Goal: Find specific page/section: Find specific page/section

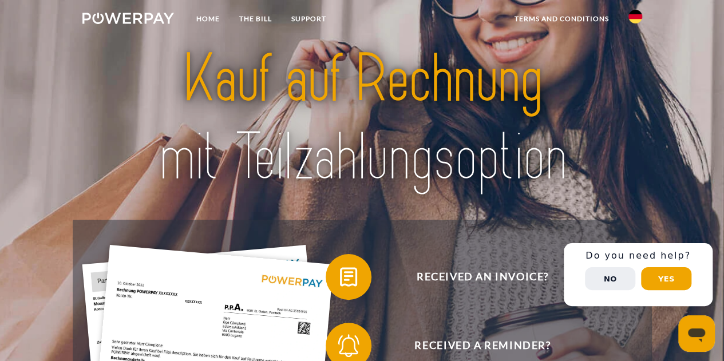
click at [600, 281] on button "No" at bounding box center [610, 278] width 50 height 23
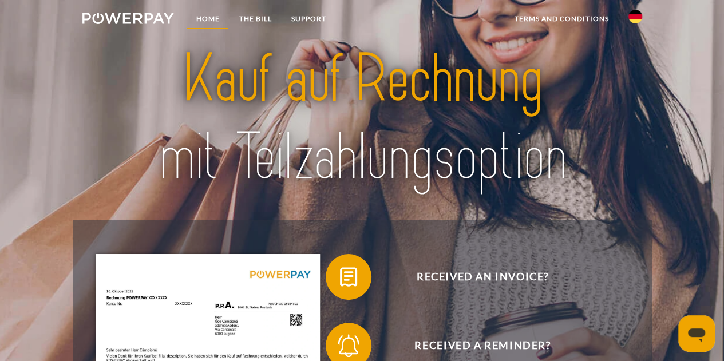
click at [203, 16] on font "Home" at bounding box center [207, 18] width 23 height 9
click at [633, 17] on img at bounding box center [636, 17] width 14 height 14
click at [640, 52] on img at bounding box center [636, 54] width 14 height 14
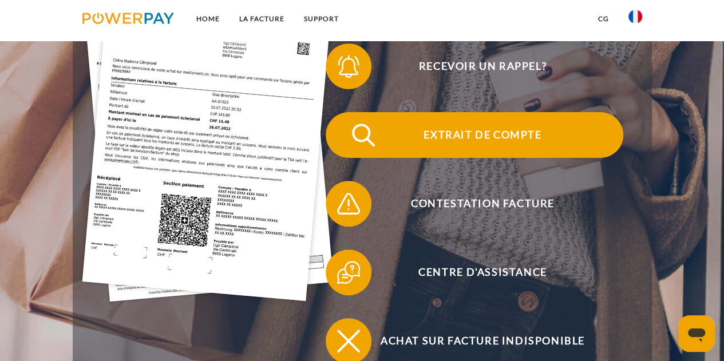
scroll to position [344, 0]
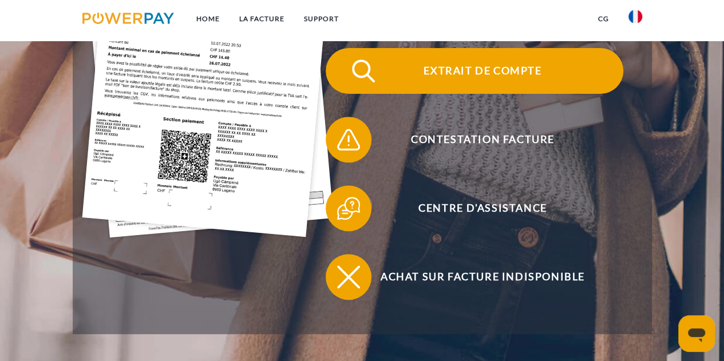
click at [478, 69] on span "Extrait de compte" at bounding box center [482, 71] width 281 height 46
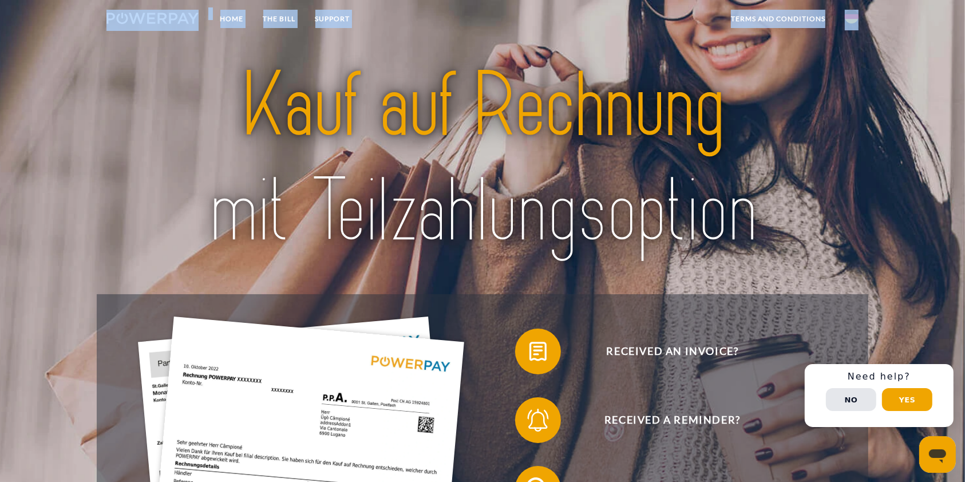
drag, startPoint x: 478, startPoint y: 38, endPoint x: 475, endPoint y: -93, distance: 131.2
